Goal: Transaction & Acquisition: Purchase product/service

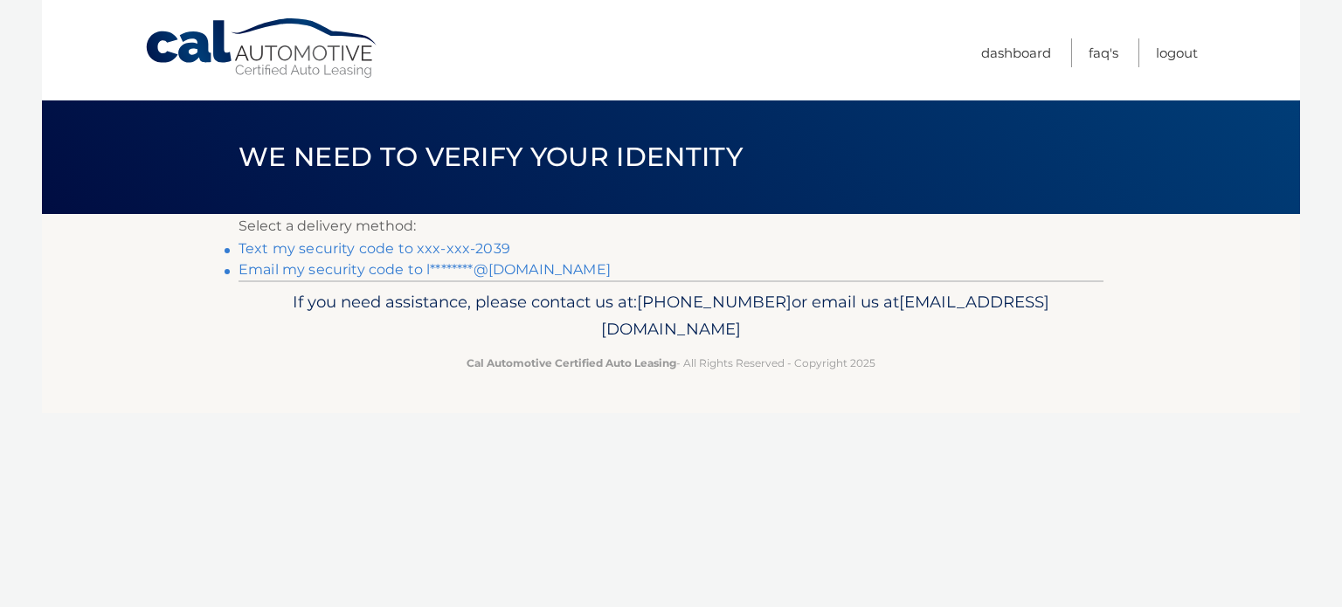
click at [388, 247] on link "Text my security code to xxx-xxx-2039" at bounding box center [375, 248] width 272 height 17
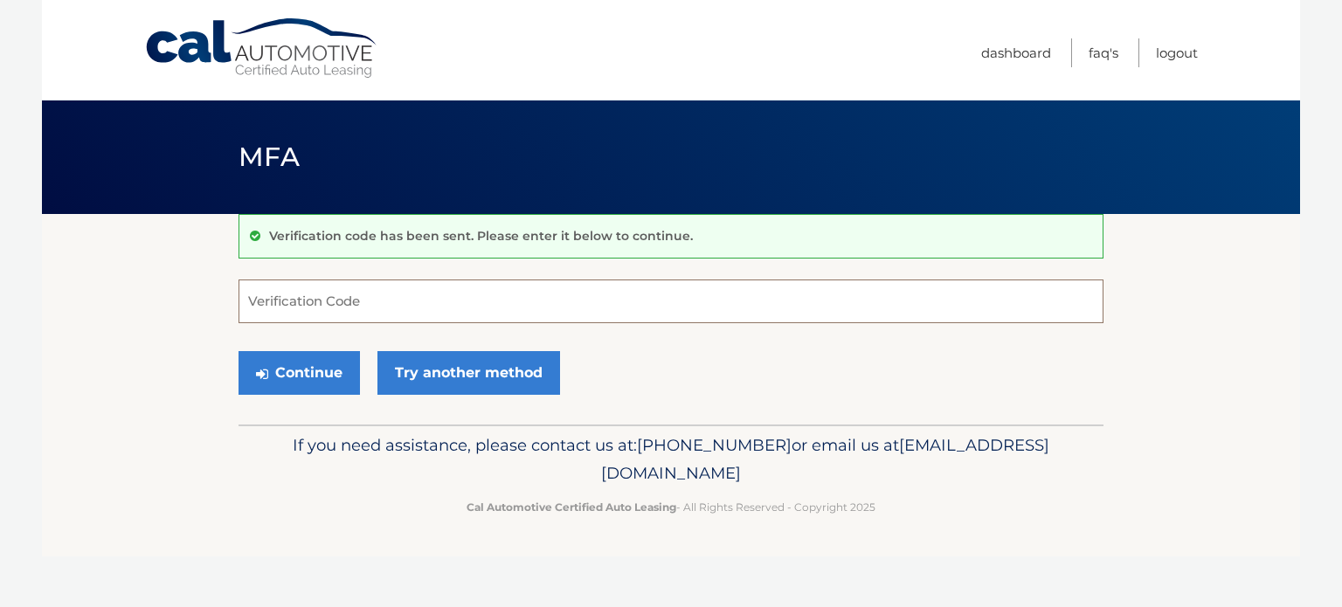
click at [376, 307] on input "Verification Code" at bounding box center [671, 302] width 865 height 44
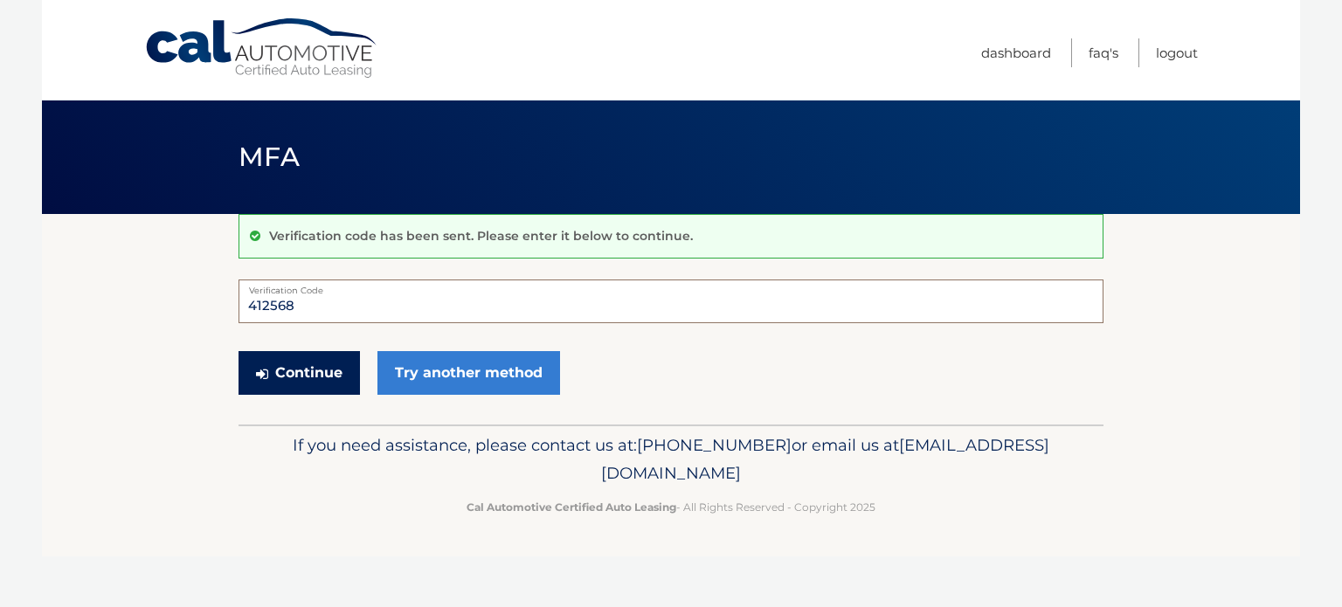
type input "412568"
click at [308, 376] on button "Continue" at bounding box center [299, 373] width 121 height 44
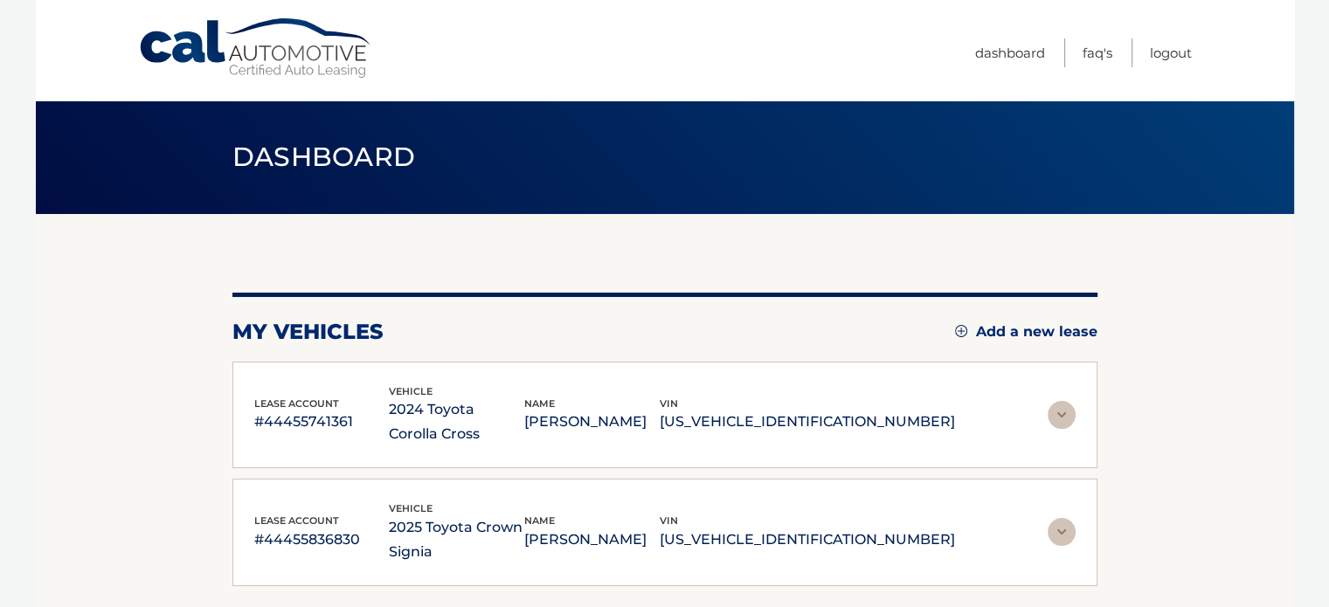
click at [1061, 408] on img at bounding box center [1062, 415] width 28 height 28
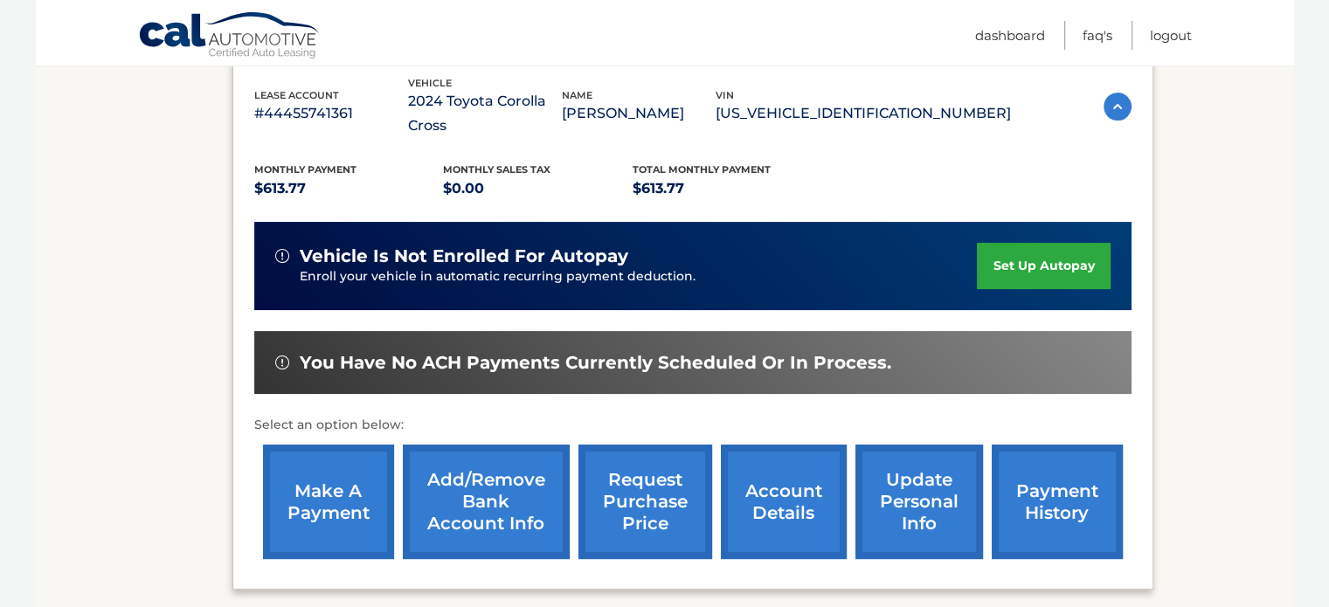
scroll to position [350, 0]
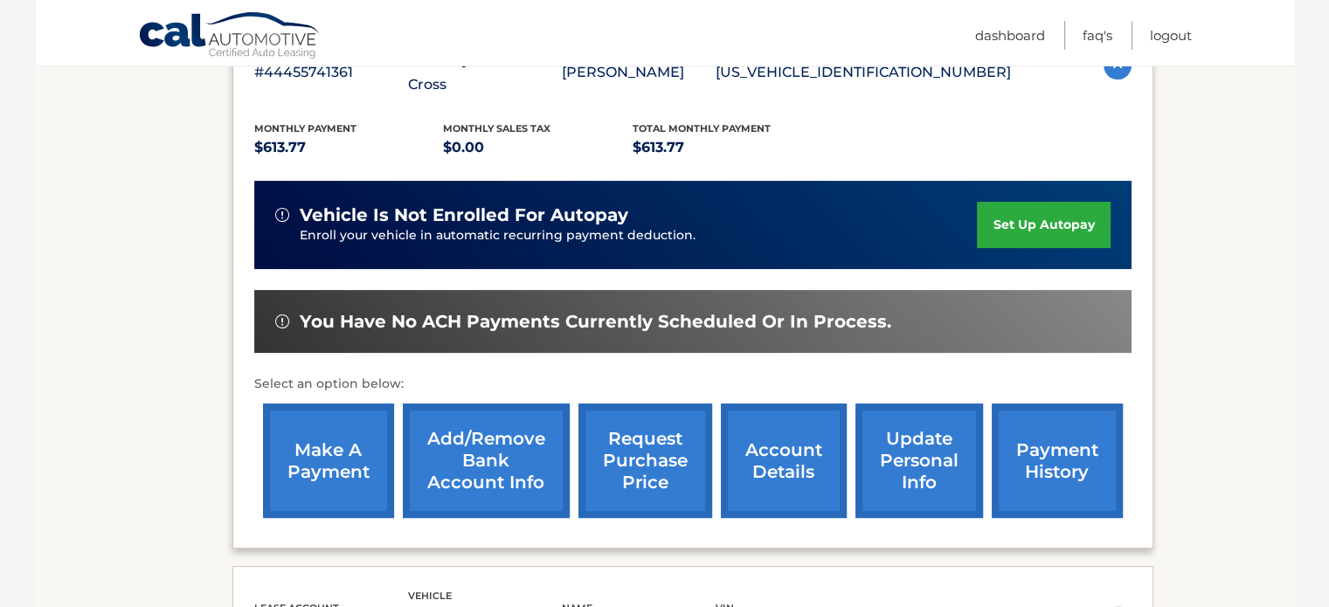
click at [332, 426] on link "make a payment" at bounding box center [328, 461] width 131 height 114
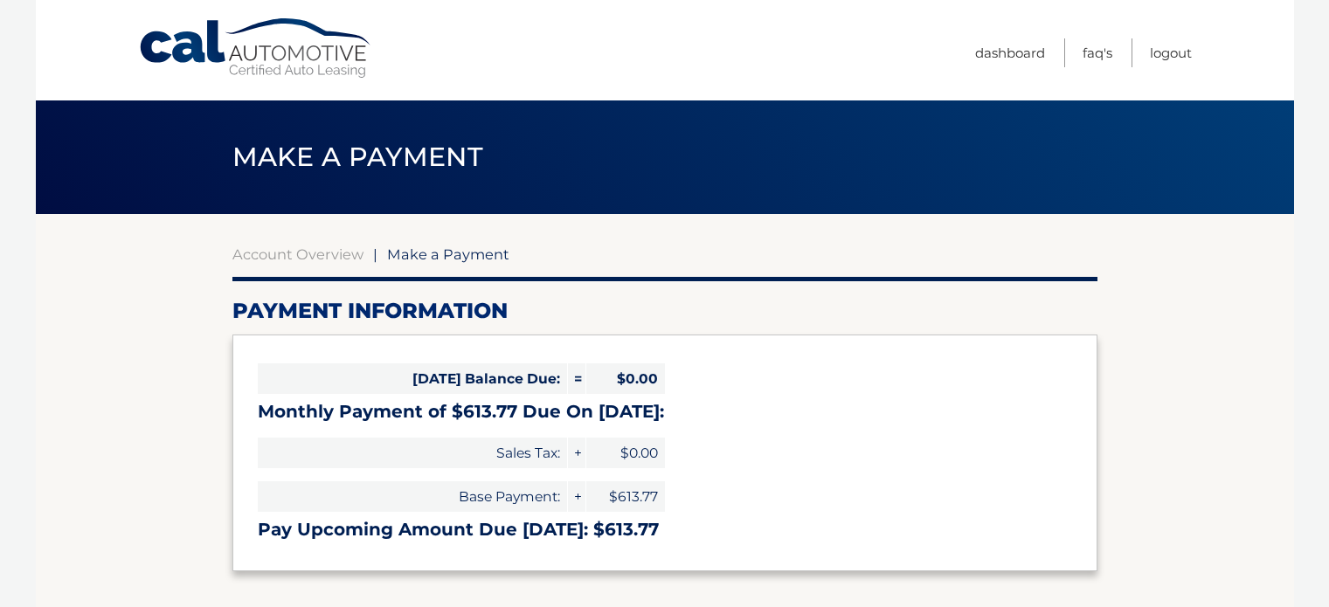
select select "MjljYmVhMDYtNGUyOC00ZDg3LWJlOWUtYTU3MWQ2Y2U0NGJj"
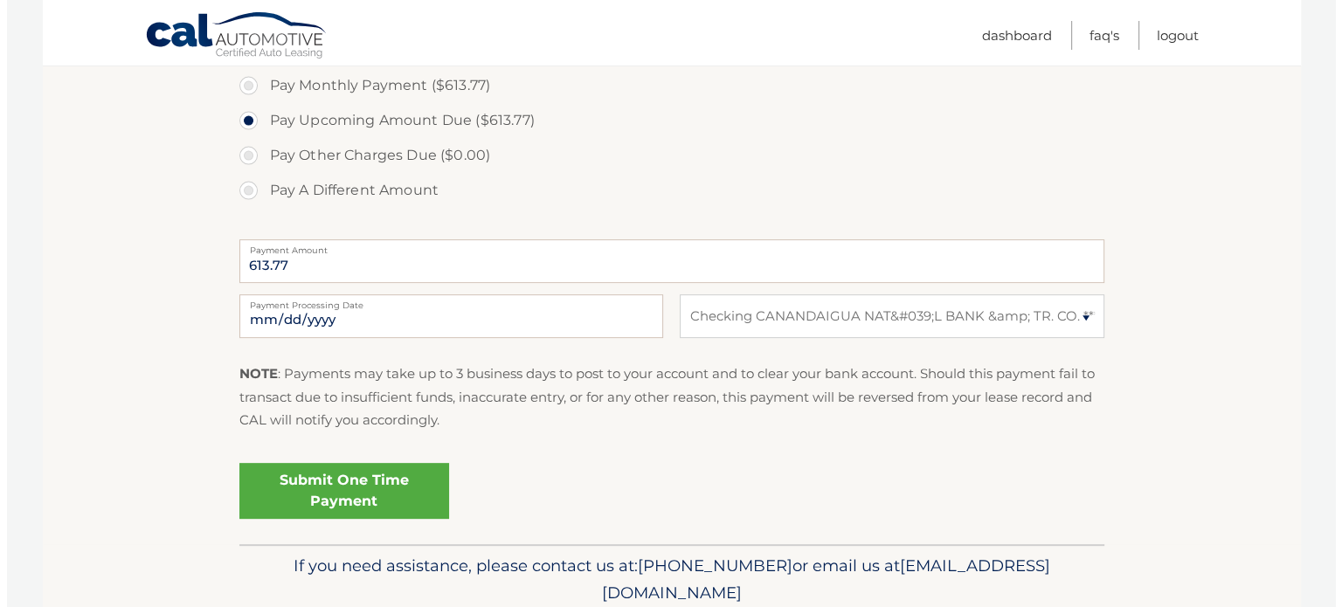
scroll to position [612, 0]
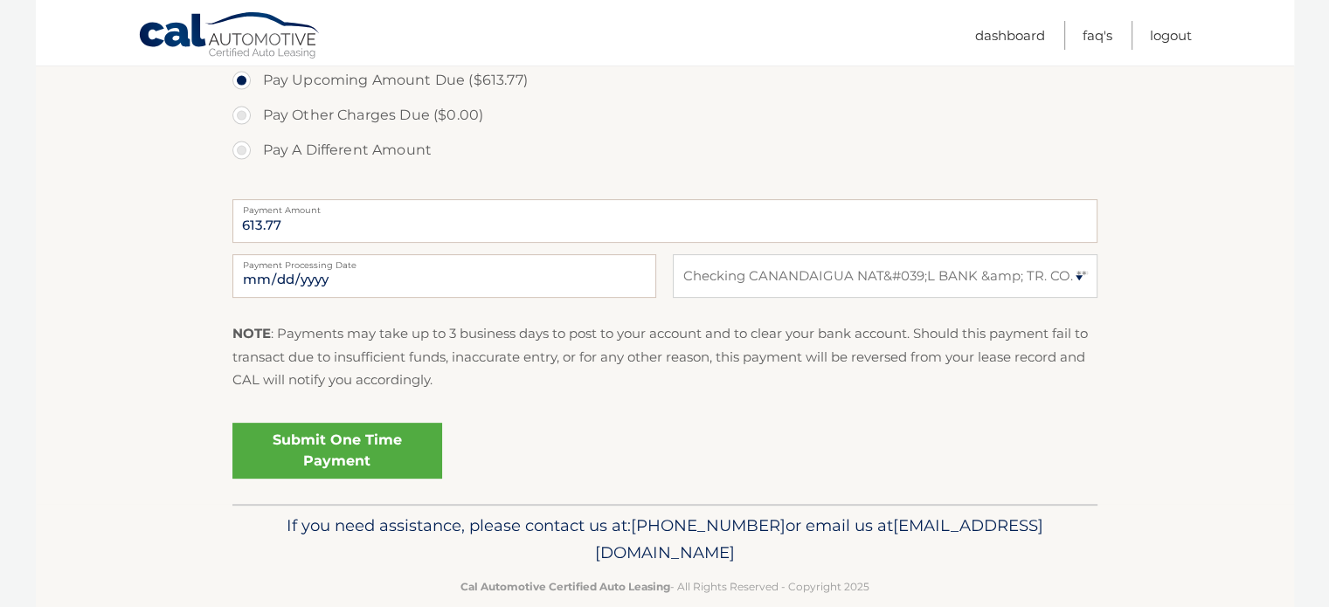
click at [323, 446] on link "Submit One Time Payment" at bounding box center [337, 451] width 210 height 56
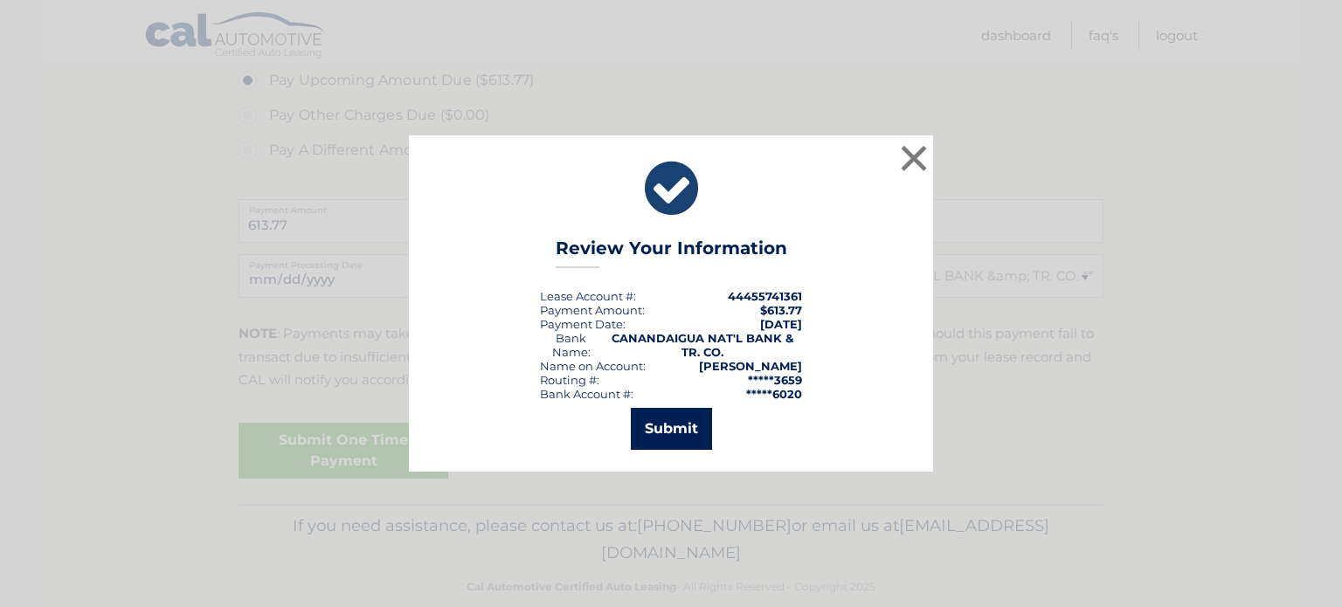
click at [688, 424] on button "Submit" at bounding box center [671, 429] width 81 height 42
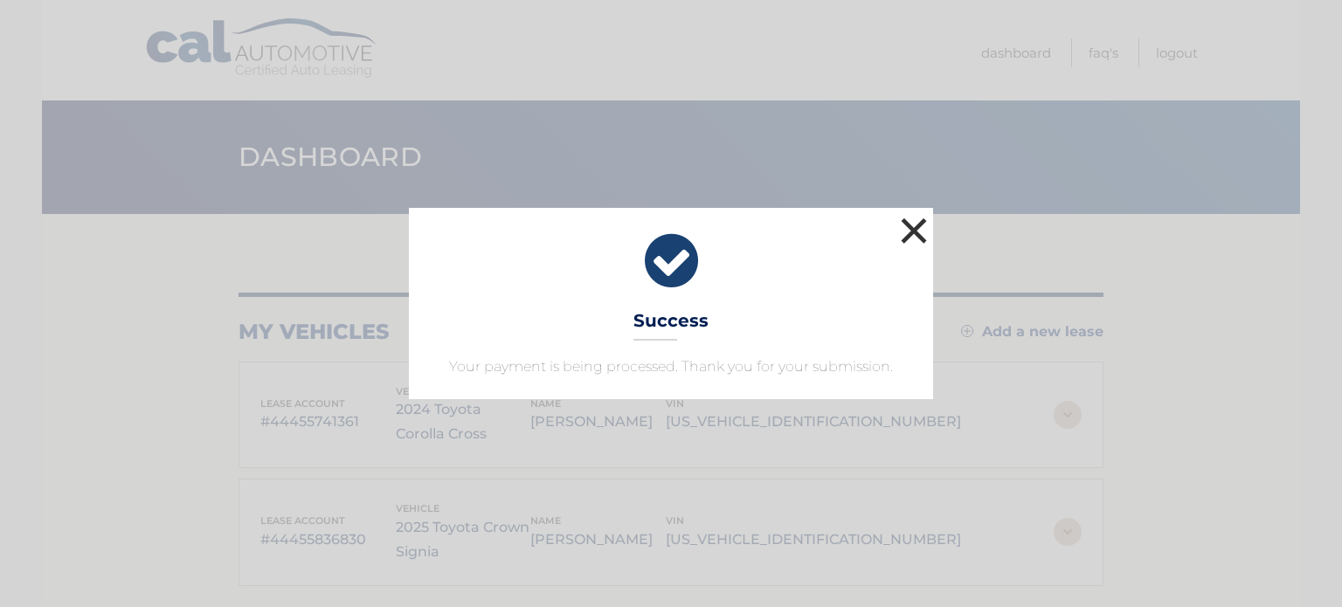
click at [923, 226] on button "×" at bounding box center [914, 230] width 35 height 35
